Goal: Find specific page/section: Find specific page/section

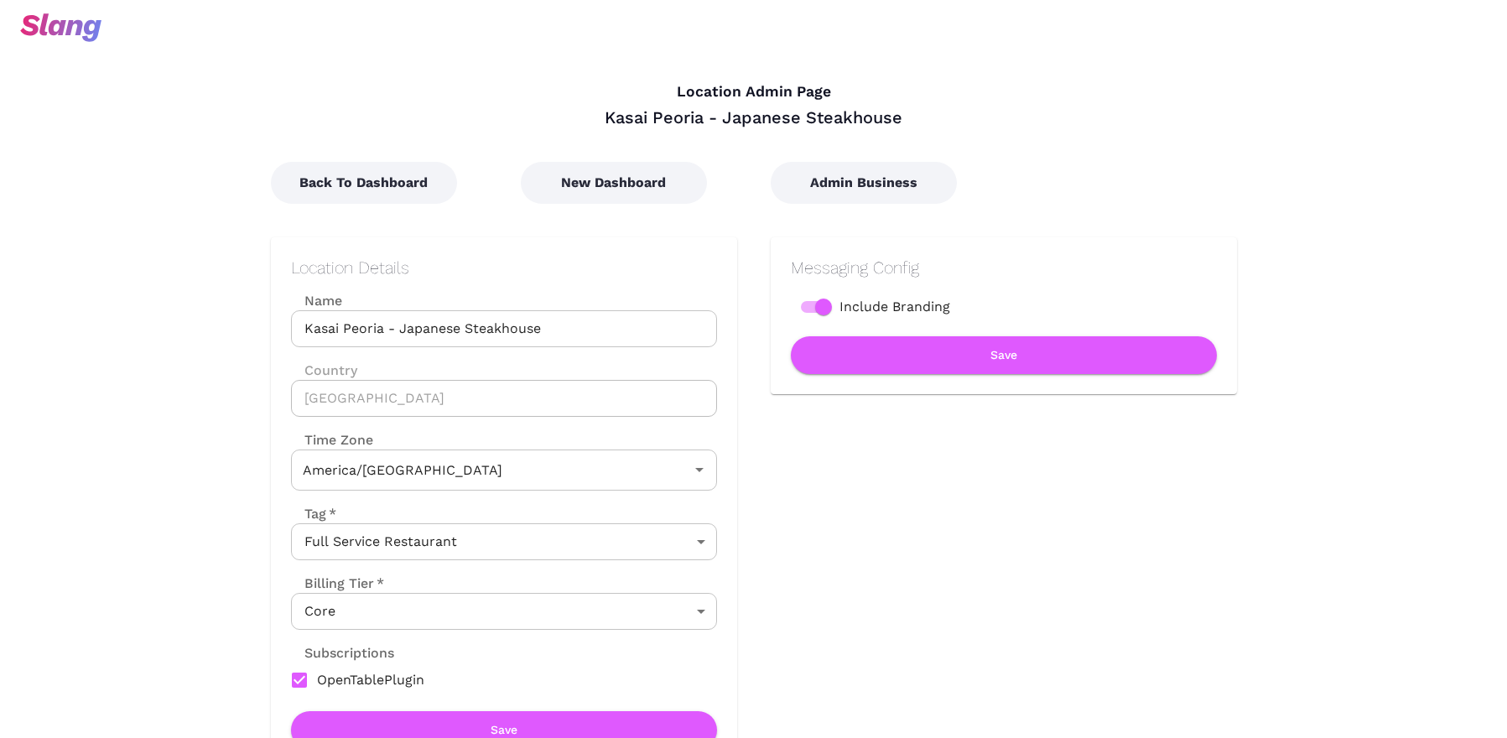
type input "[US_STATE] Time"
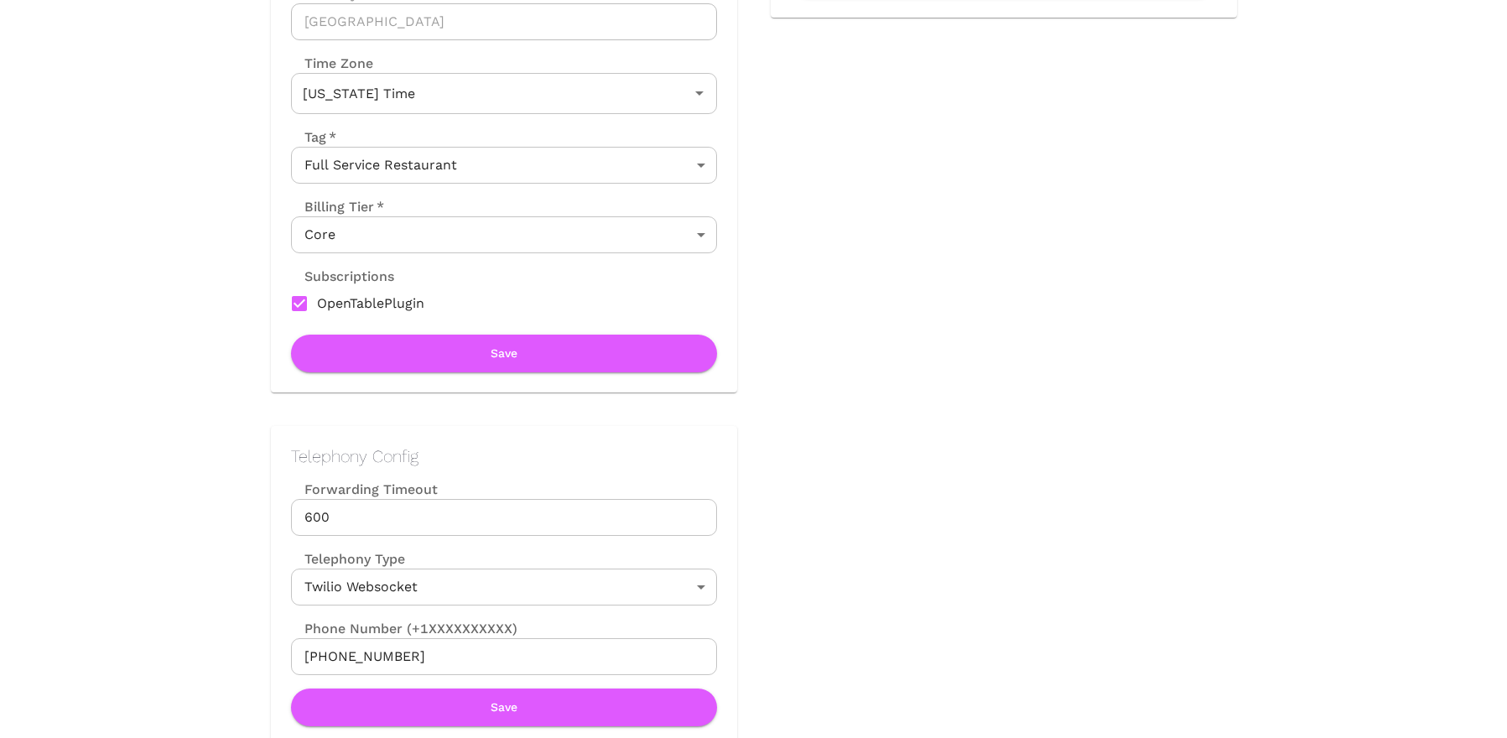
scroll to position [521, 0]
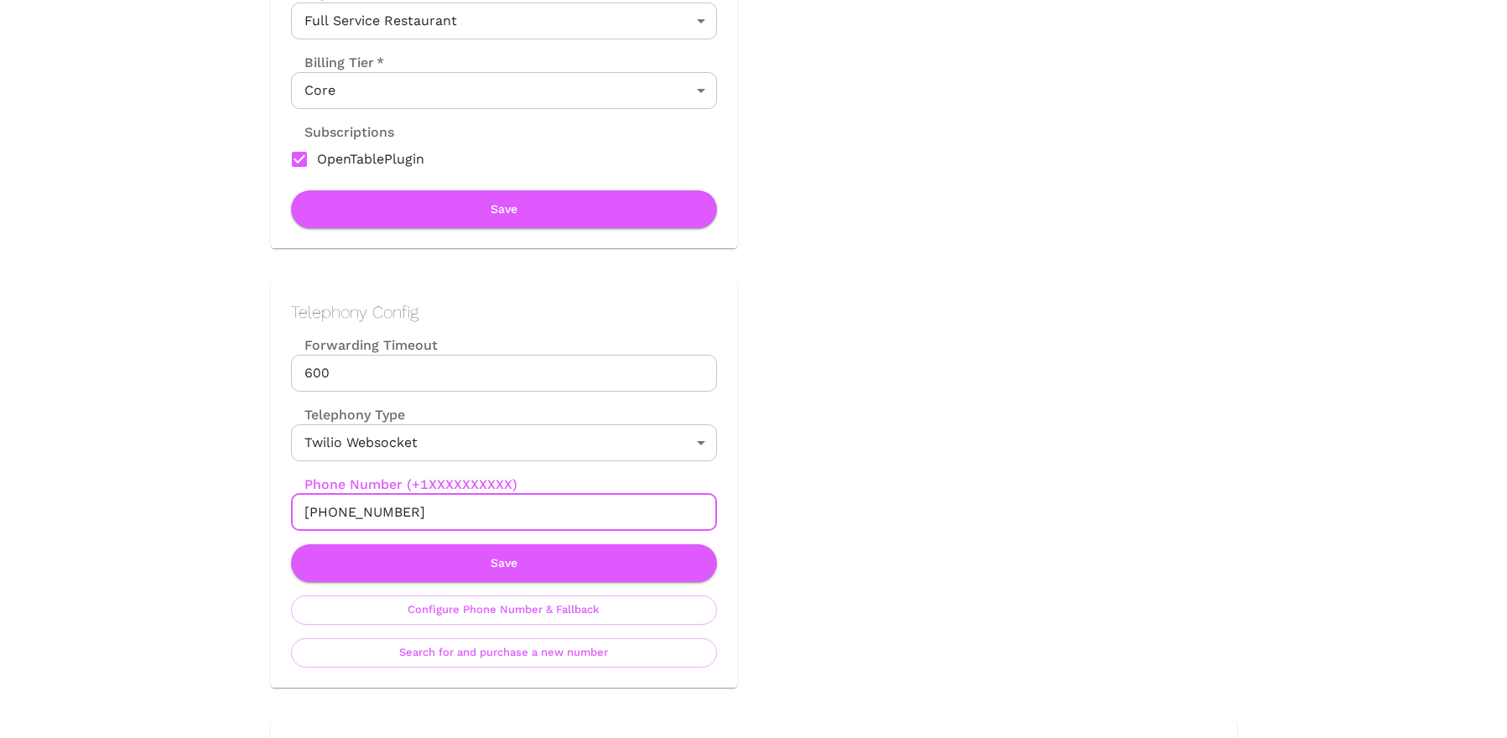
drag, startPoint x: 322, startPoint y: 511, endPoint x: 405, endPoint y: 513, distance: 83.0
click at [405, 513] on input "[PHONE_NUMBER]" at bounding box center [504, 512] width 426 height 37
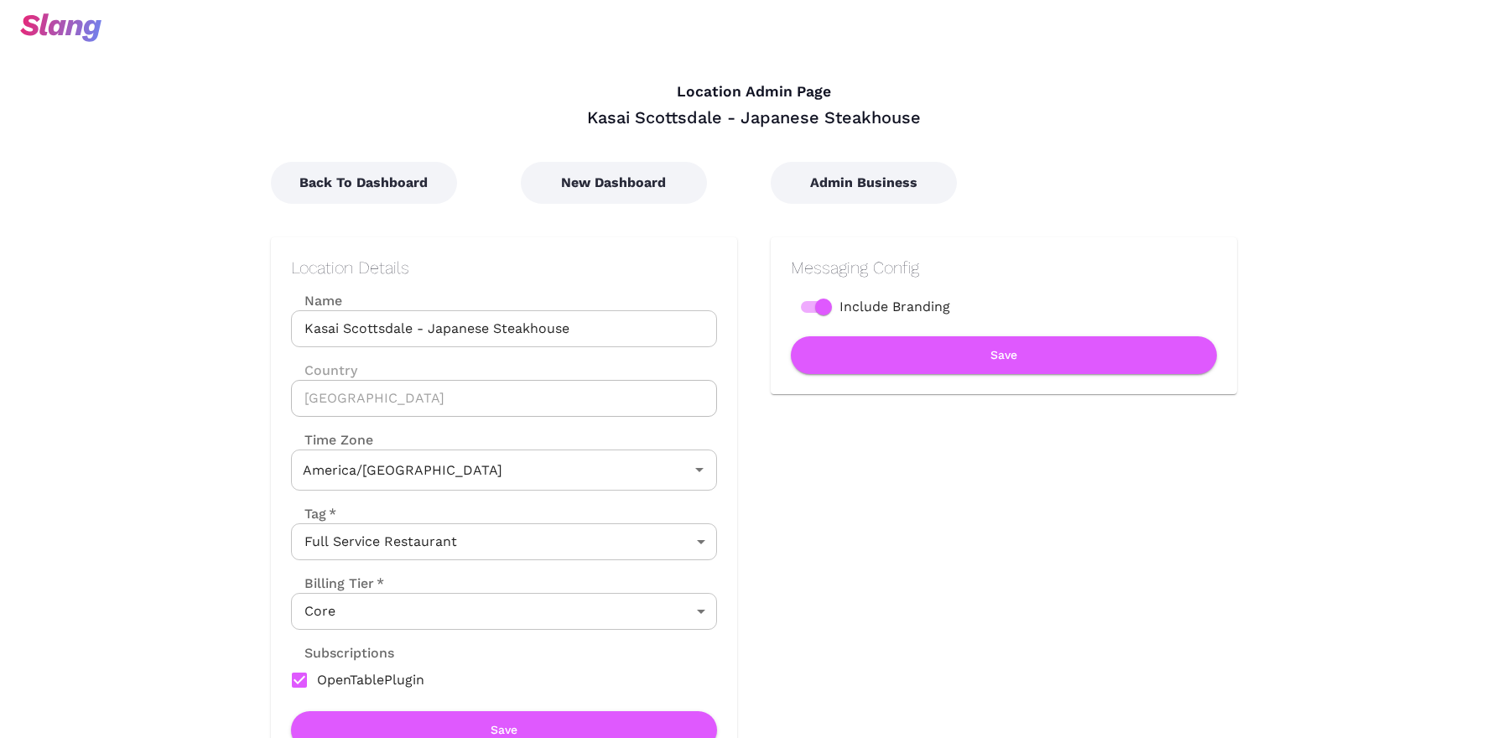
type input "[US_STATE] Time"
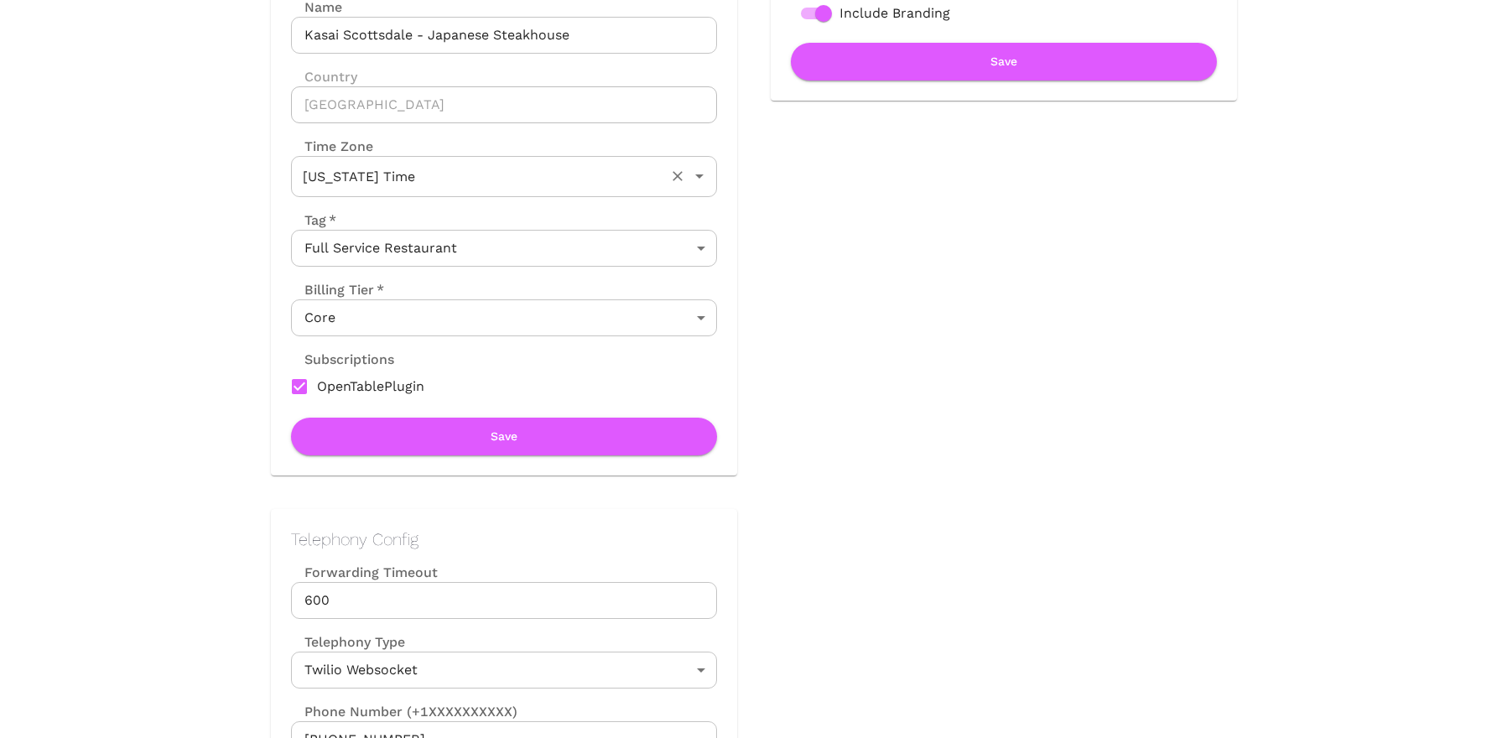
scroll to position [396, 0]
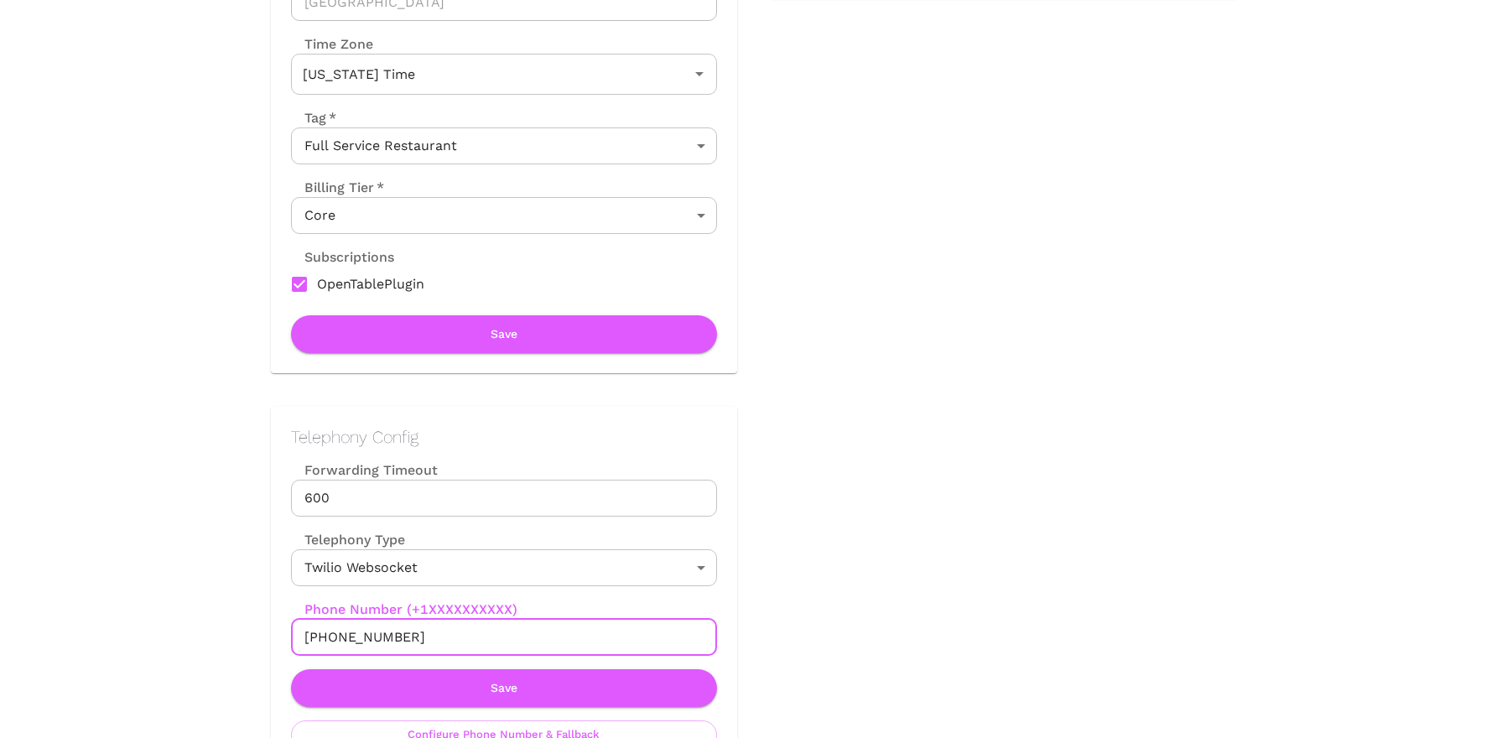
drag, startPoint x: 321, startPoint y: 640, endPoint x: 448, endPoint y: 640, distance: 126.6
click at [448, 640] on input "[PHONE_NUMBER]" at bounding box center [504, 637] width 426 height 37
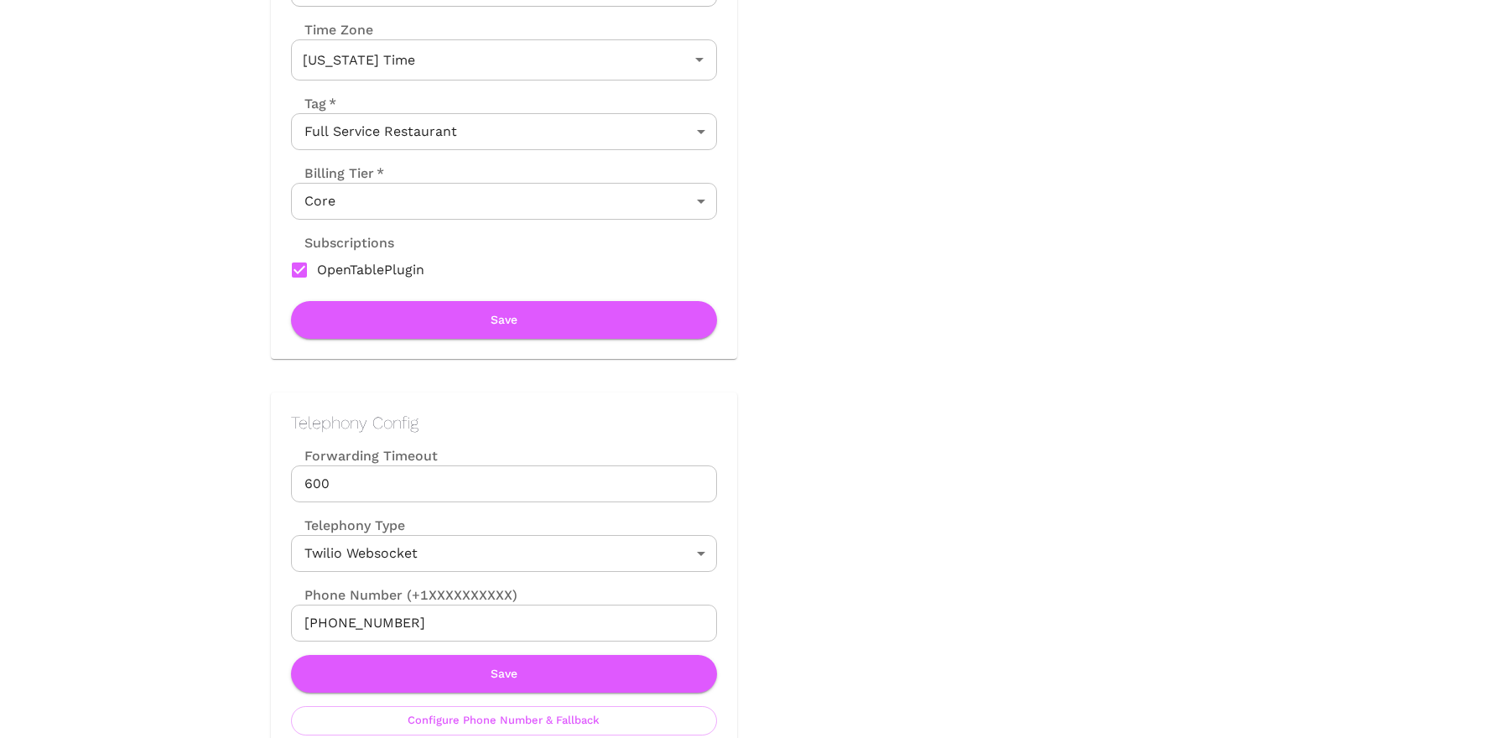
scroll to position [411, 0]
